Goal: Task Accomplishment & Management: Manage account settings

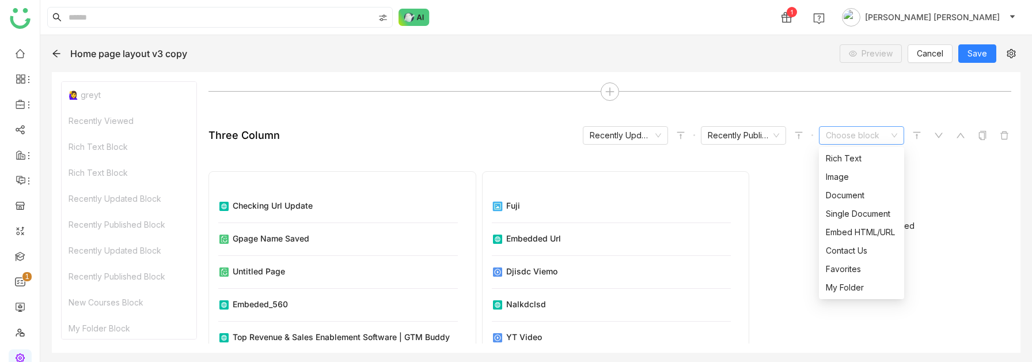
scroll to position [240, 0]
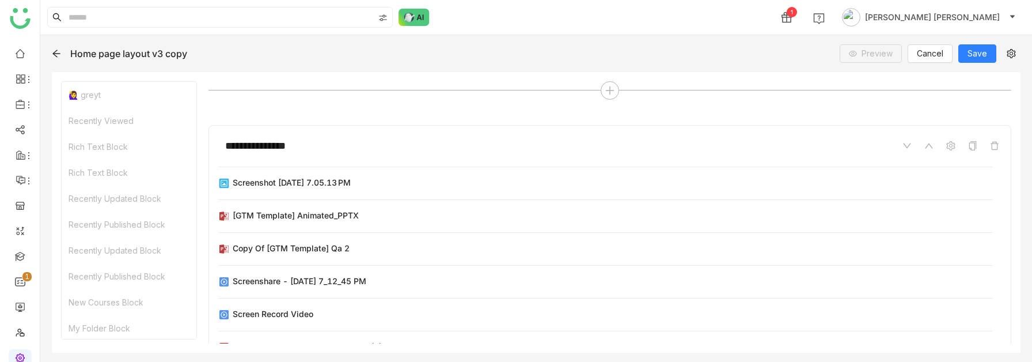
scroll to position [237, 0]
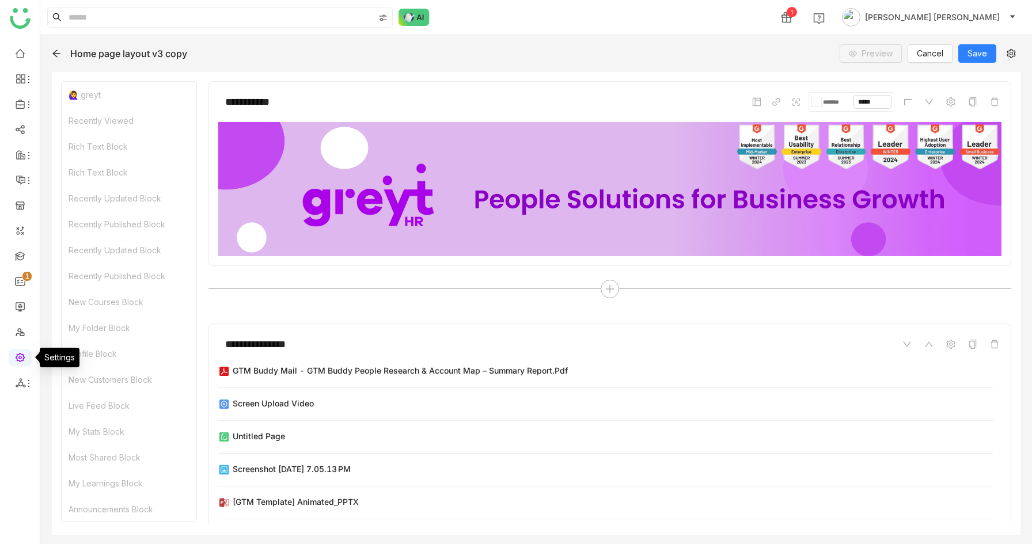
click at [19, 359] on link at bounding box center [20, 357] width 10 height 10
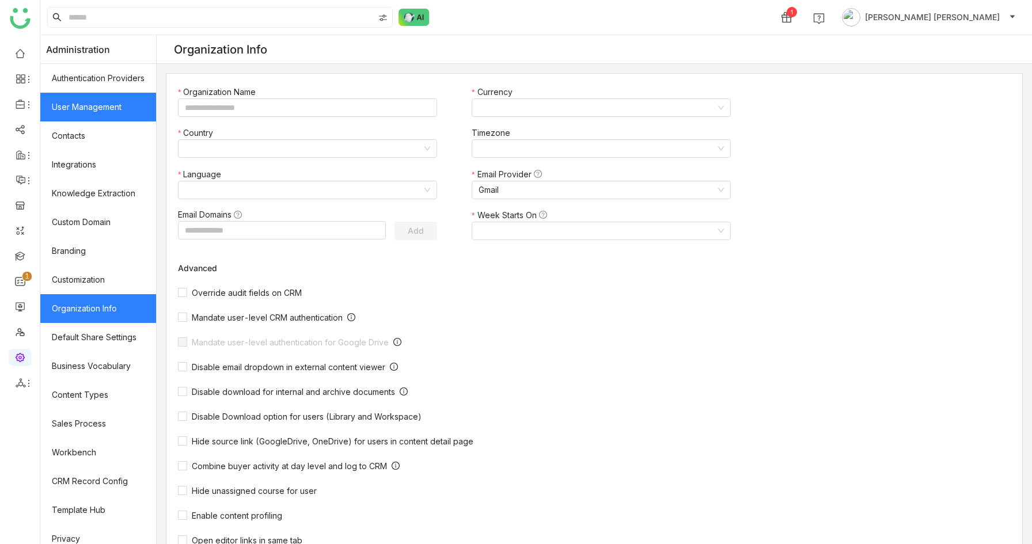
click at [126, 108] on link "User Management" at bounding box center [98, 107] width 116 height 29
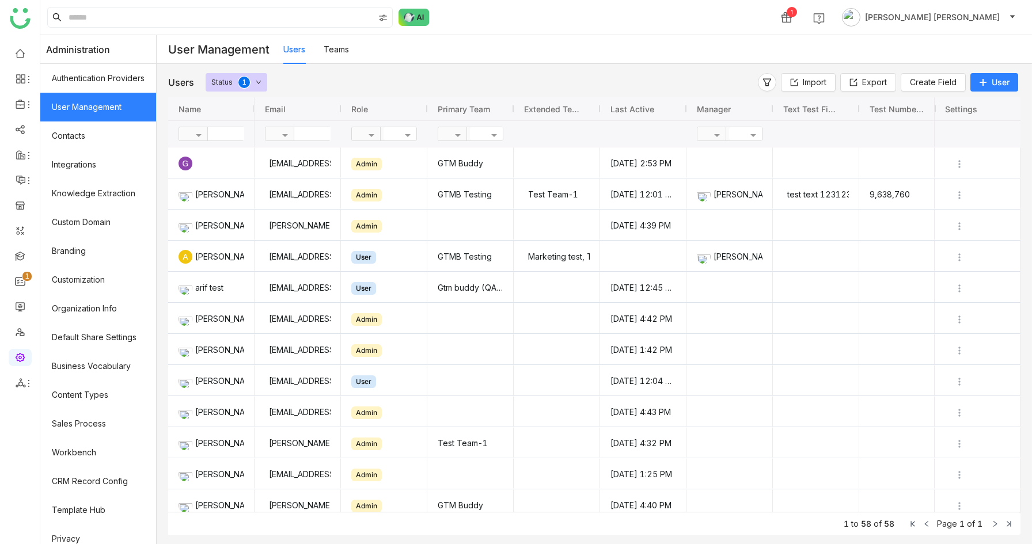
click at [981, 82] on icon at bounding box center [983, 82] width 8 height 8
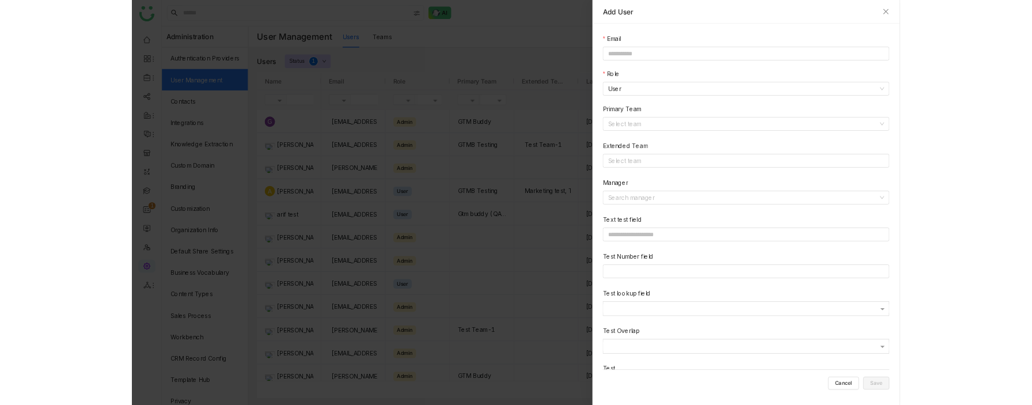
scroll to position [92, 0]
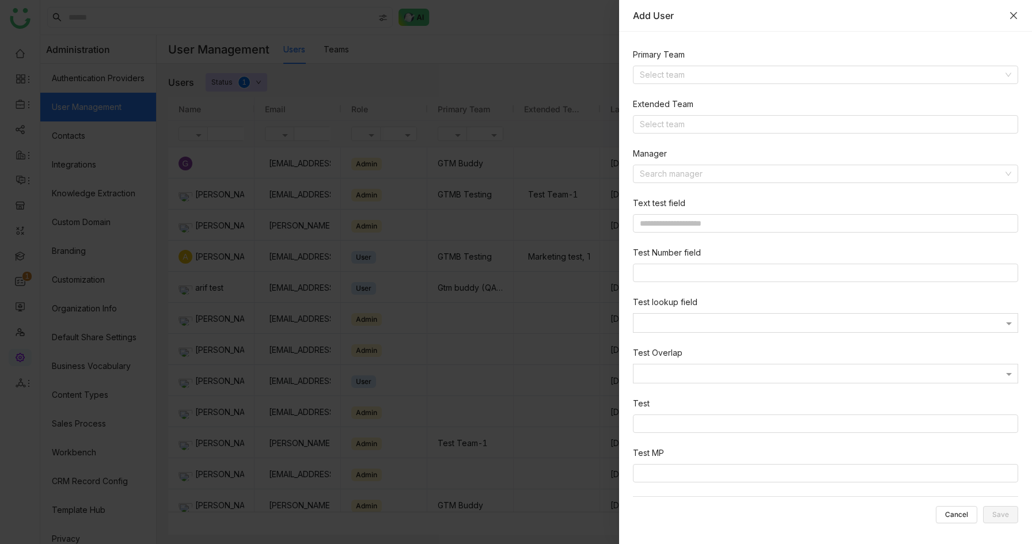
click at [1015, 17] on icon "Close" at bounding box center [1013, 15] width 7 height 7
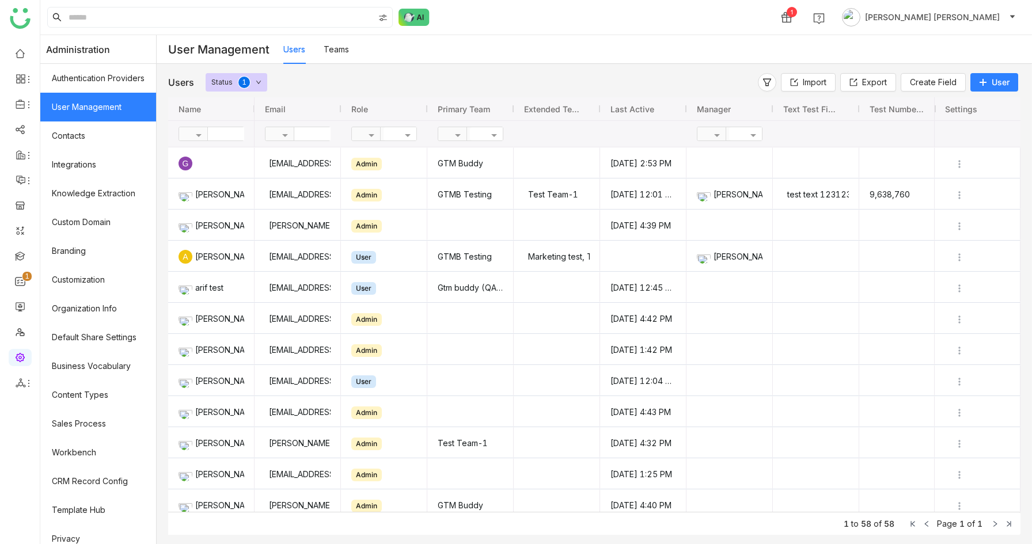
click at [223, 80] on div "Status" at bounding box center [221, 82] width 21 height 18
click at [336, 92] on div "Users Status 0 1 2 3 4 5 6 7 8 9 Import Export Create Field User" at bounding box center [594, 85] width 852 height 24
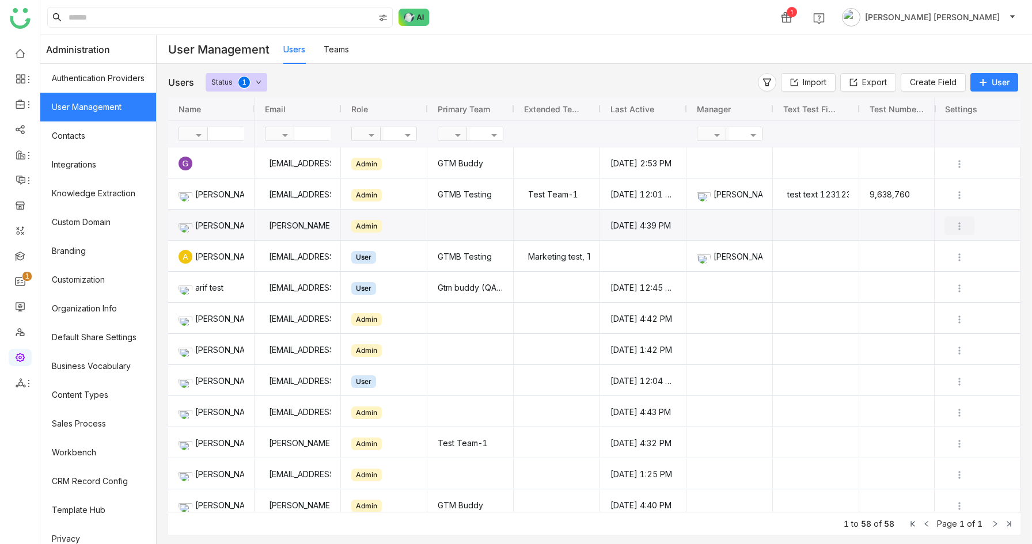
click at [959, 227] on img "Press SPACE to select this row." at bounding box center [959, 227] width 12 height 12
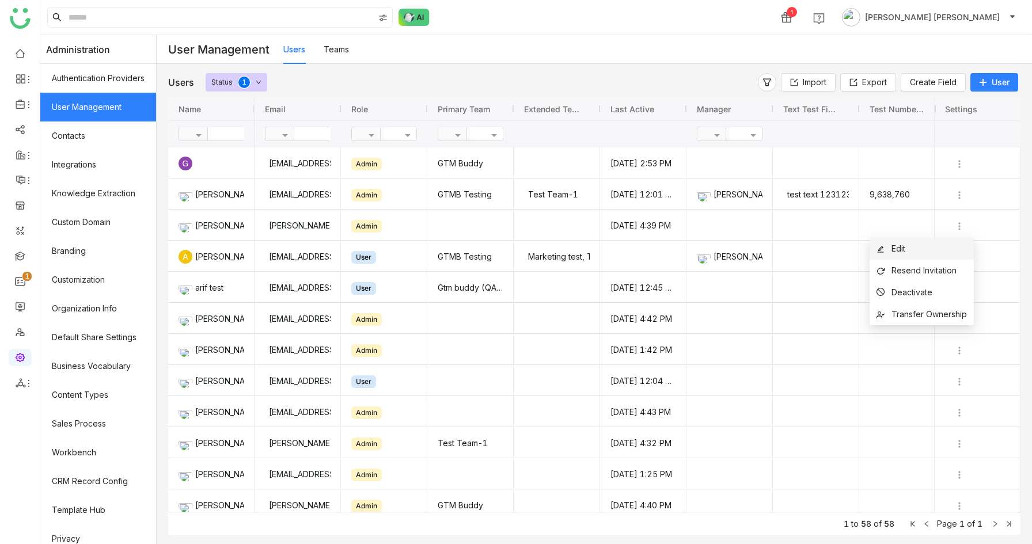
click at [949, 248] on li "Edit" at bounding box center [921, 249] width 104 height 22
